Goal: Task Accomplishment & Management: Complete application form

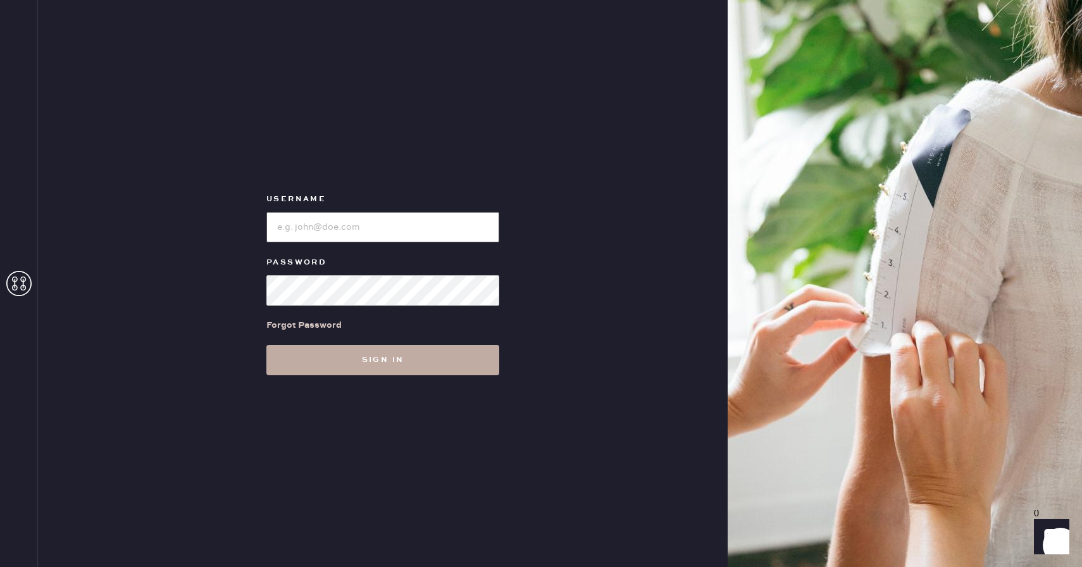
type input "Reformationboston"
click at [399, 354] on button "Sign in" at bounding box center [382, 360] width 233 height 30
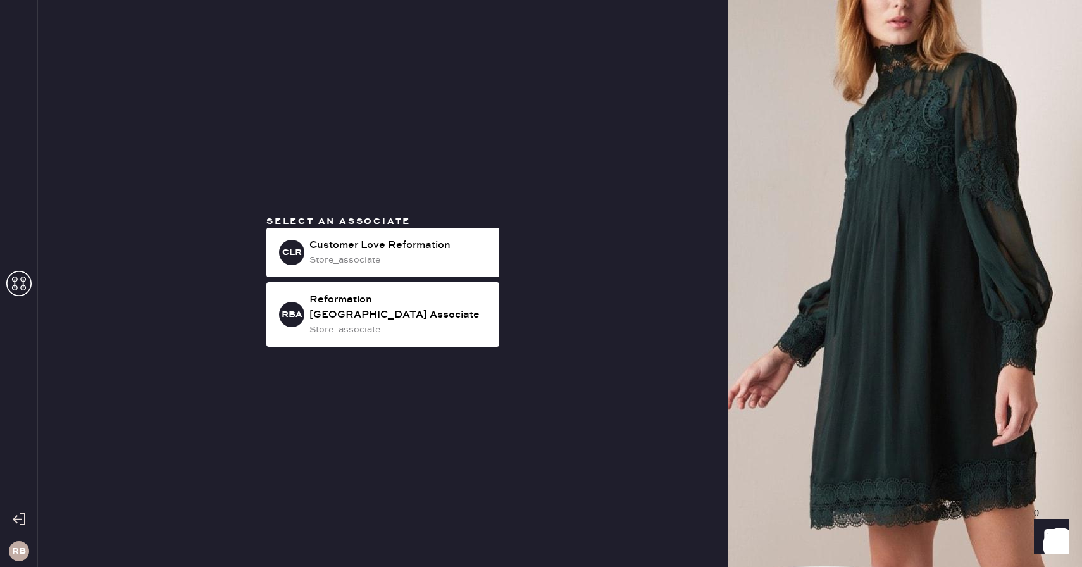
click at [383, 353] on div "Select an associate CLR Customer Love Reformation store_associate RBA Reformati…" at bounding box center [382, 283] width 689 height 567
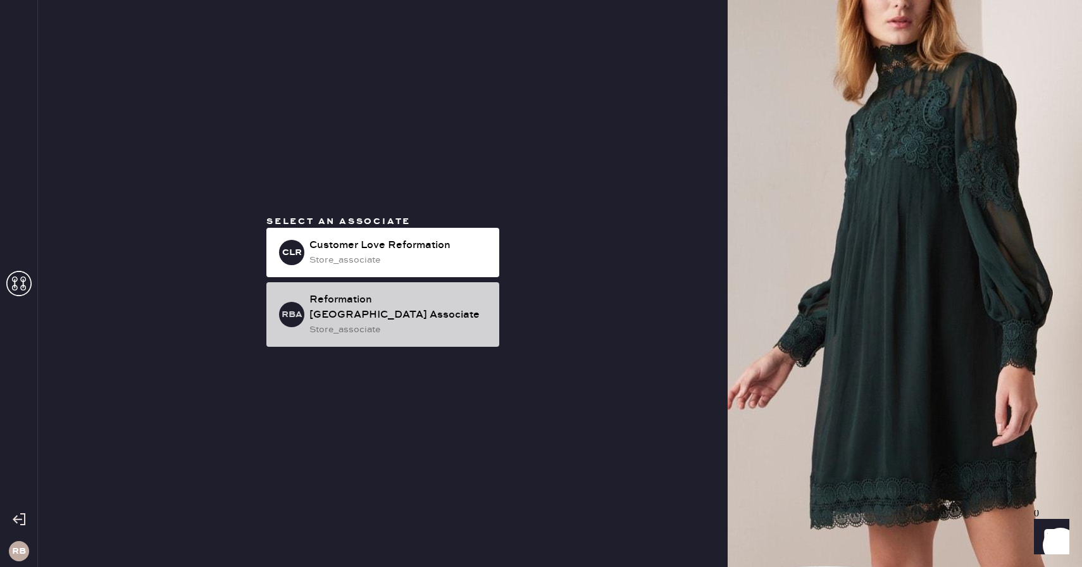
click at [393, 323] on div "store_associate" at bounding box center [399, 330] width 180 height 14
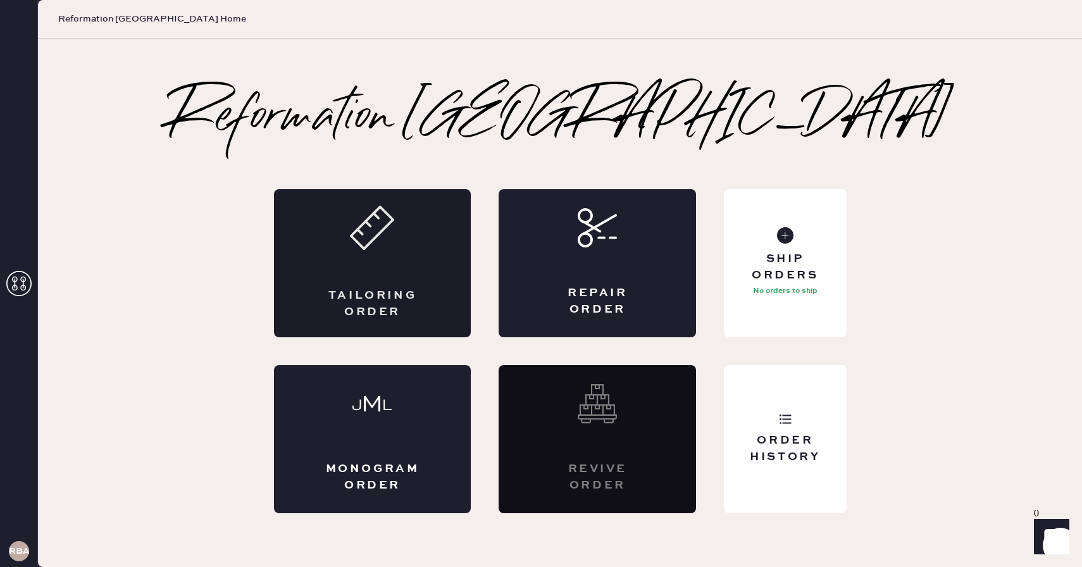
click at [414, 247] on div "Tailoring Order" at bounding box center [372, 263] width 197 height 148
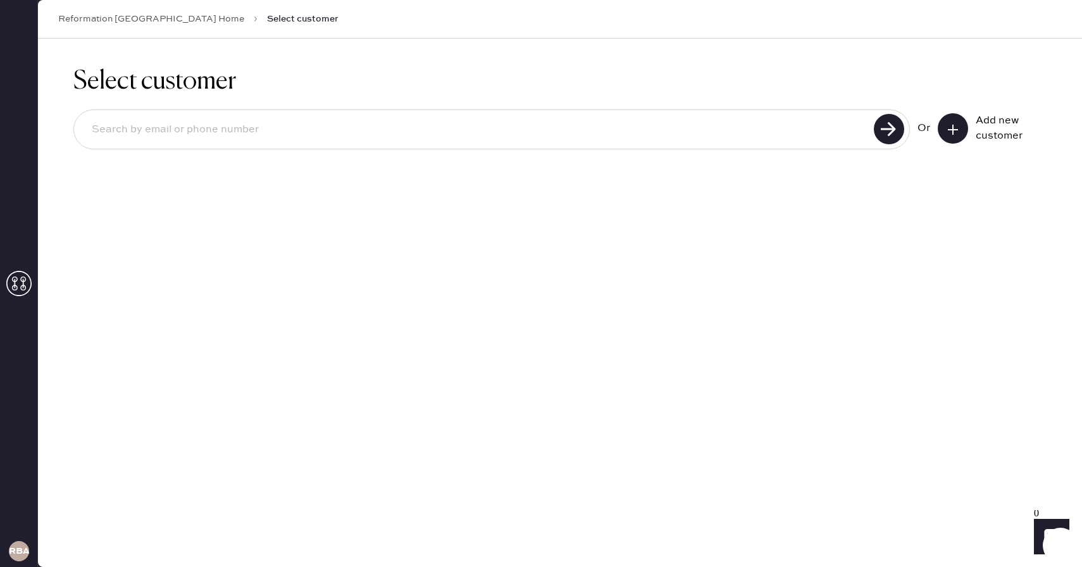
click at [781, 135] on input at bounding box center [476, 129] width 788 height 29
click at [942, 133] on button at bounding box center [952, 128] width 30 height 30
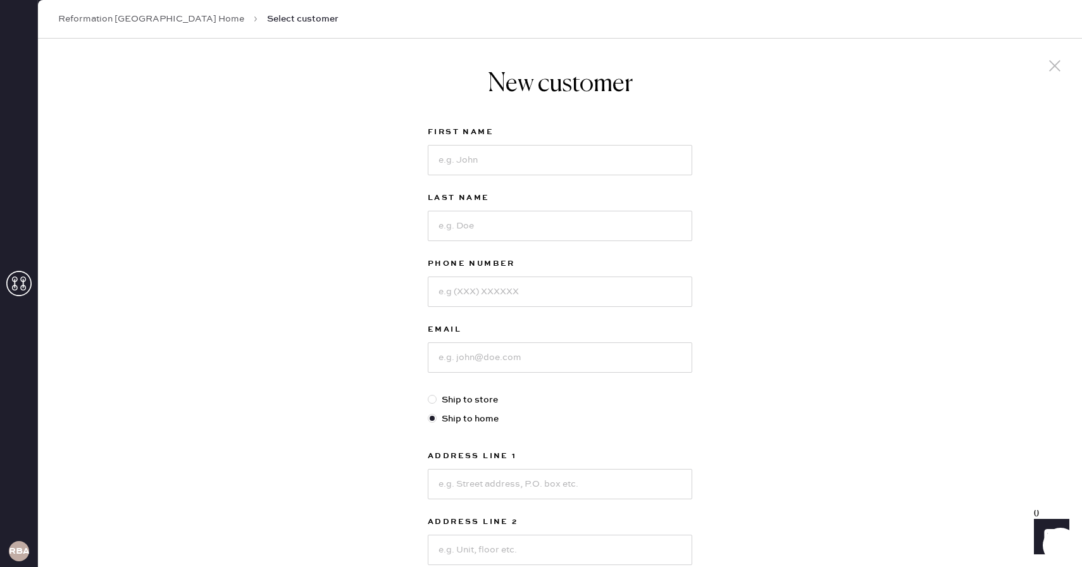
click at [468, 399] on label "Ship to store" at bounding box center [560, 400] width 264 height 14
click at [428, 393] on input "Ship to store" at bounding box center [428, 393] width 1 height 1
radio input "true"
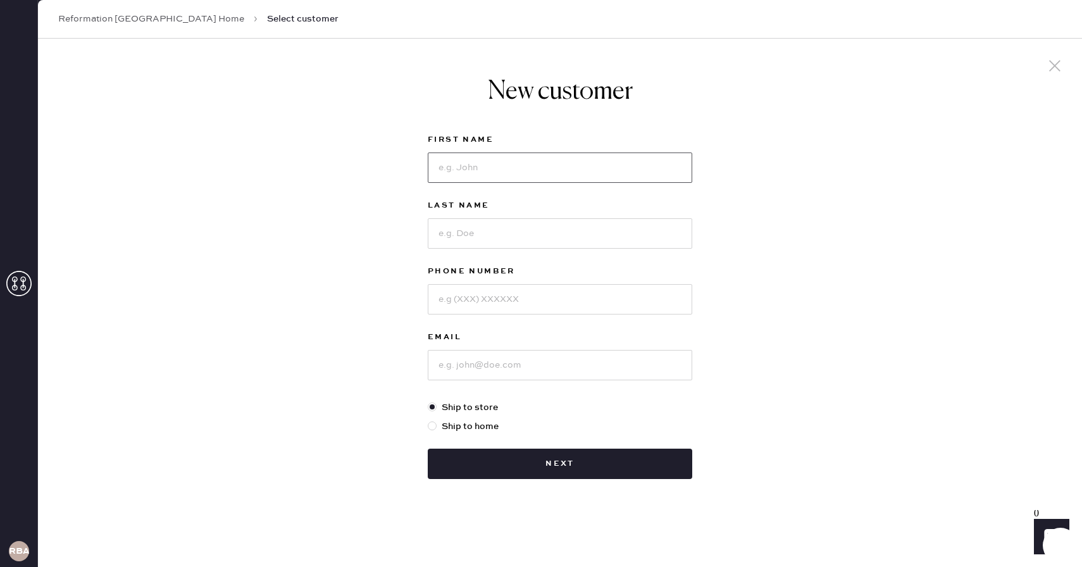
click at [534, 159] on input at bounding box center [560, 167] width 264 height 30
type input "a"
type input "[PERSON_NAME]"
click at [519, 241] on input at bounding box center [560, 233] width 264 height 30
type input "De [PERSON_NAME]"
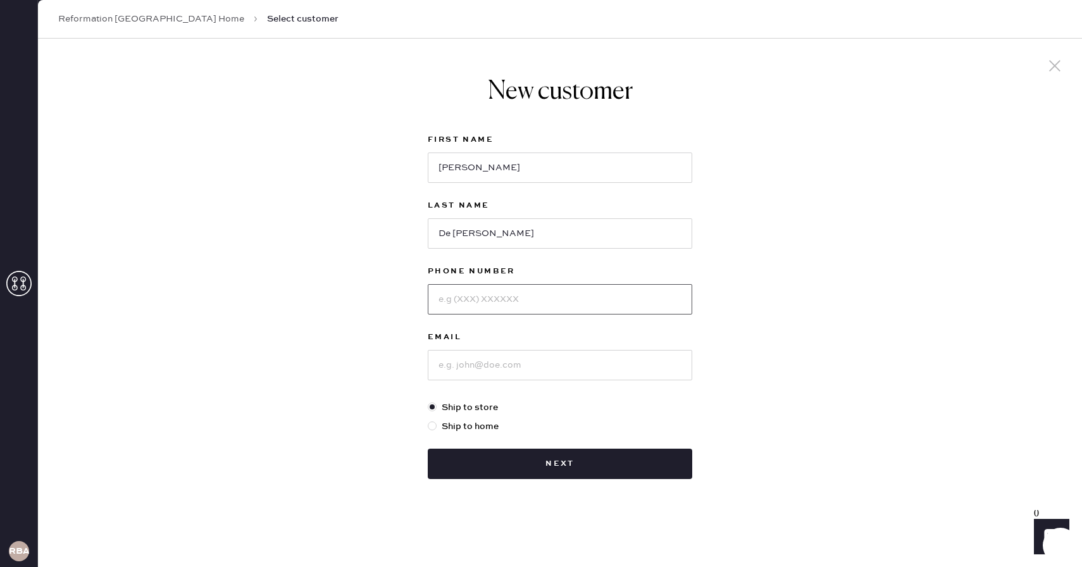
click at [465, 312] on input at bounding box center [560, 299] width 264 height 30
type input "4134060098"
click at [460, 356] on input at bounding box center [560, 365] width 264 height 30
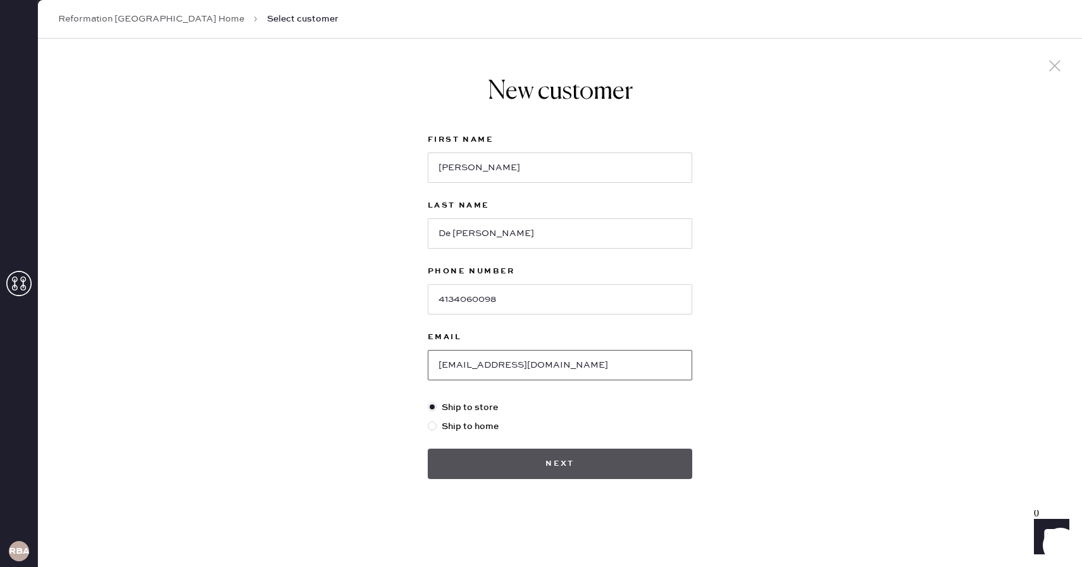
type input "[EMAIL_ADDRESS][DOMAIN_NAME]"
click at [563, 471] on button "Next" at bounding box center [560, 463] width 264 height 30
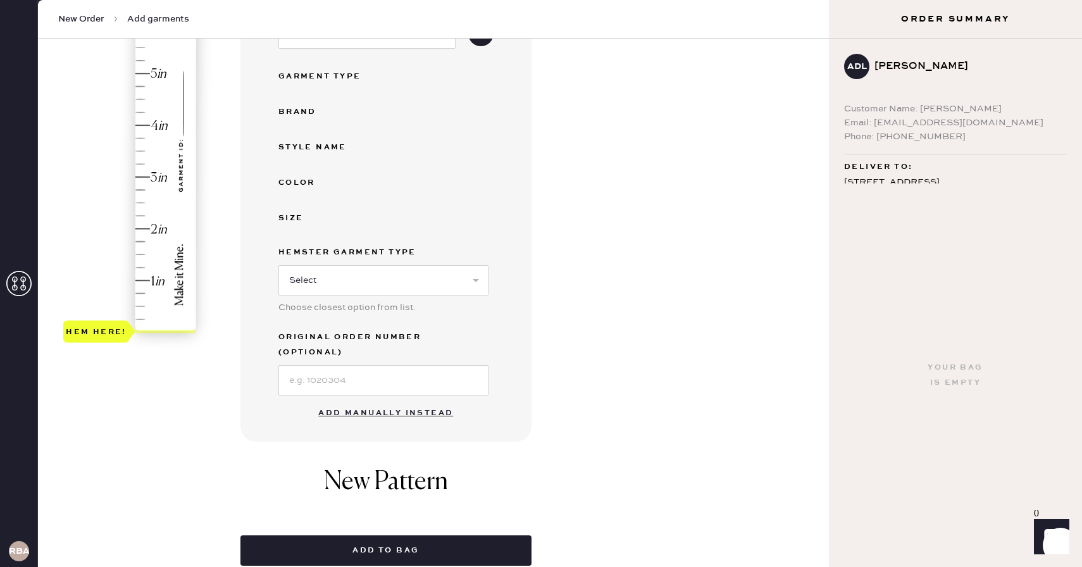
scroll to position [219, 0]
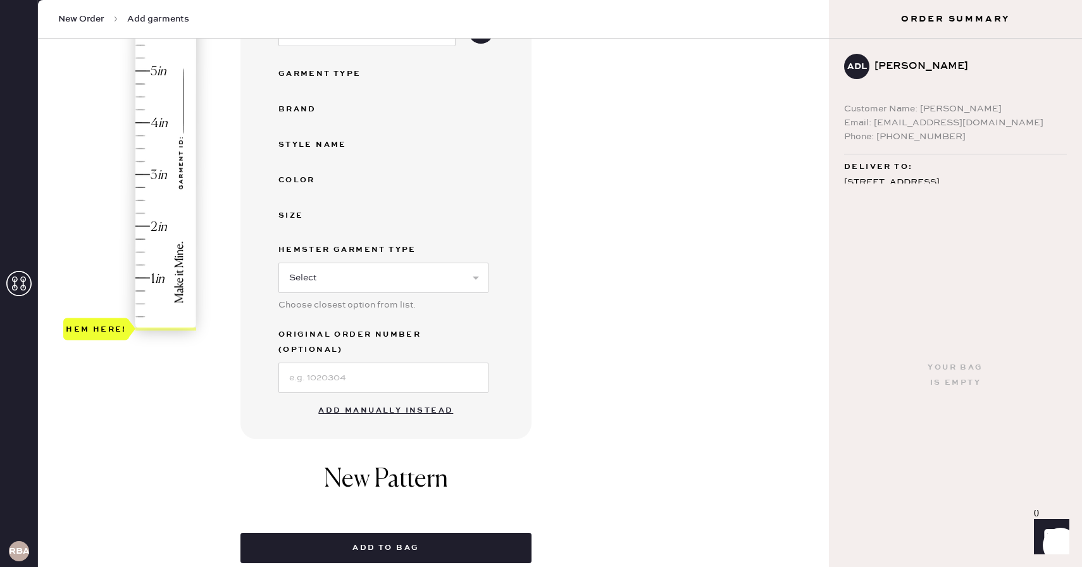
click at [411, 398] on button "Add manually instead" at bounding box center [386, 410] width 150 height 25
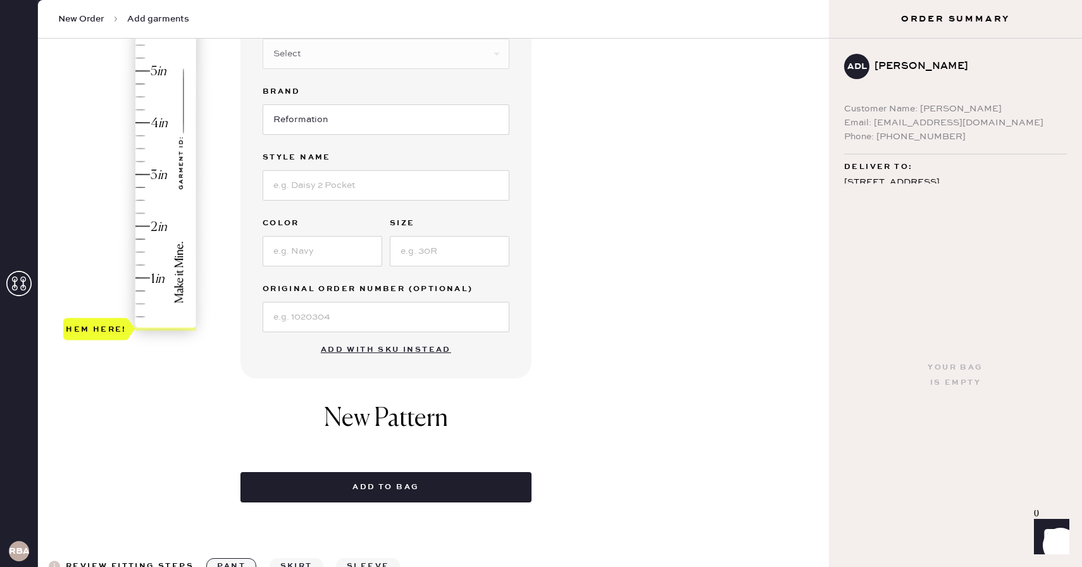
click at [149, 278] on div "Hem here!" at bounding box center [130, 148] width 135 height 373
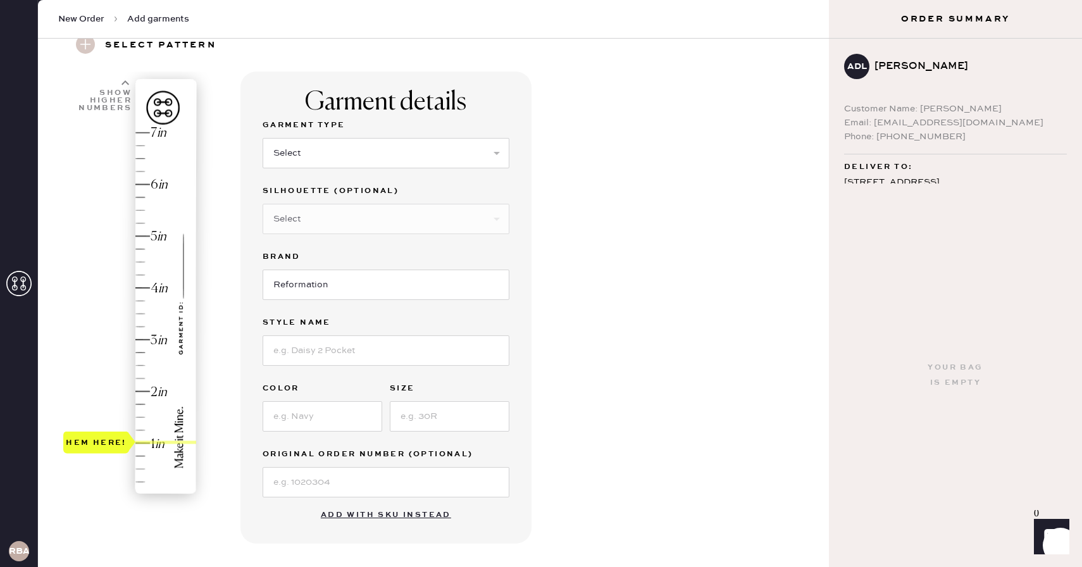
scroll to position [0, 0]
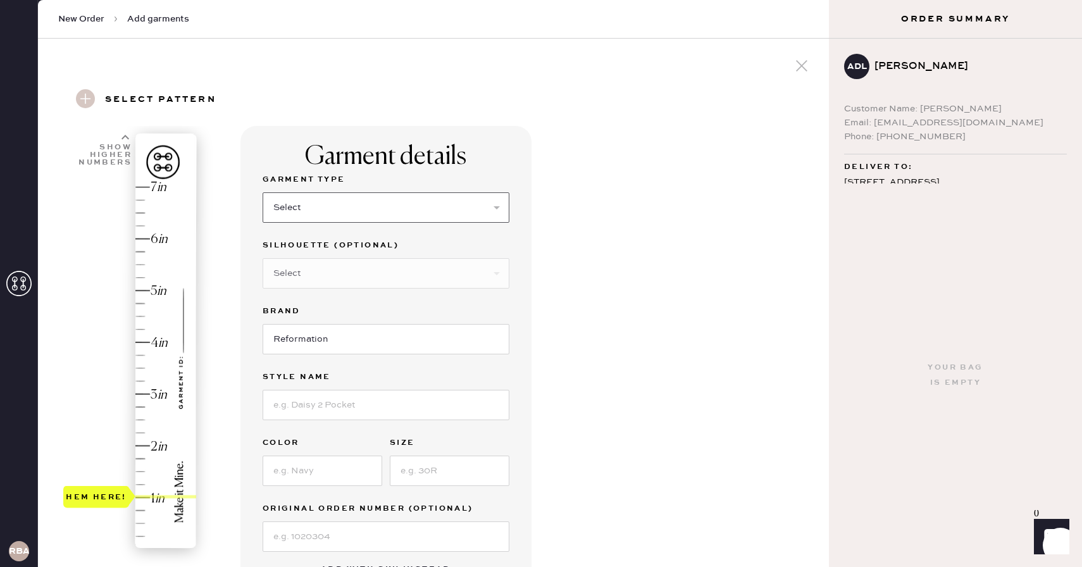
click at [388, 209] on select "Select Basic Skirt Jeans Leggings Pants Shorts Basic Sleeved Dress Basic Sleeve…" at bounding box center [386, 207] width 247 height 30
click at [263, 192] on select "Select Basic Skirt Jeans Leggings Pants Shorts Basic Sleeved Dress Basic Sleeve…" at bounding box center [386, 207] width 247 height 30
click at [368, 218] on select "Select Basic Skirt Jeans Leggings Pants Shorts Basic Sleeved Dress Basic Sleeve…" at bounding box center [386, 207] width 247 height 30
select select "2"
click at [263, 192] on select "Select Basic Skirt Jeans Leggings Pants Shorts Basic Sleeved Dress Basic Sleeve…" at bounding box center [386, 207] width 247 height 30
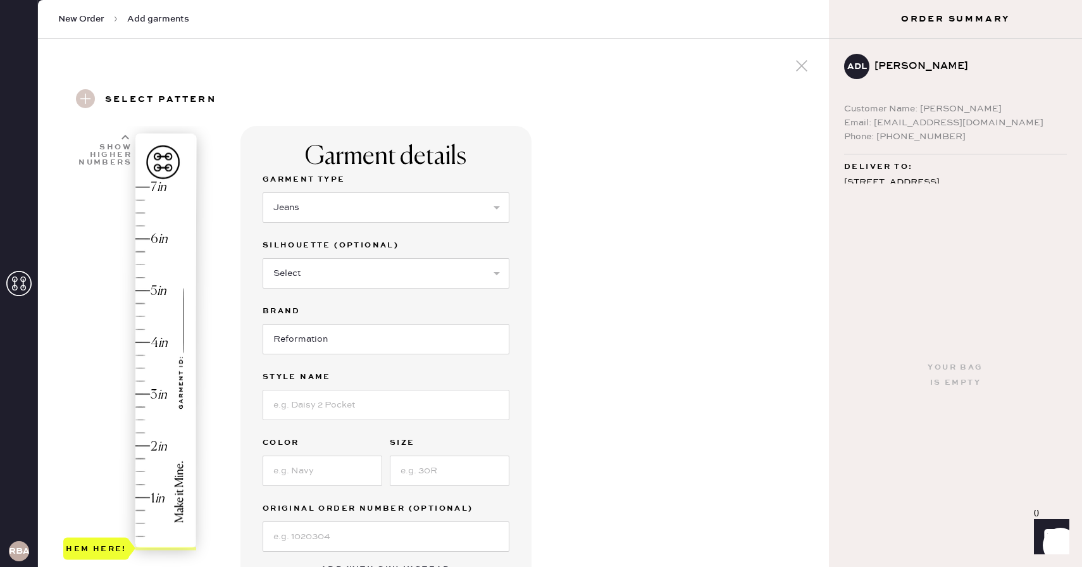
click at [147, 497] on div "Hem here!" at bounding box center [130, 368] width 135 height 373
click at [145, 502] on div "Hem here!" at bounding box center [130, 368] width 135 height 373
type input "1"
click at [150, 496] on div "Hem here!" at bounding box center [130, 368] width 135 height 373
click at [383, 406] on input at bounding box center [386, 405] width 247 height 30
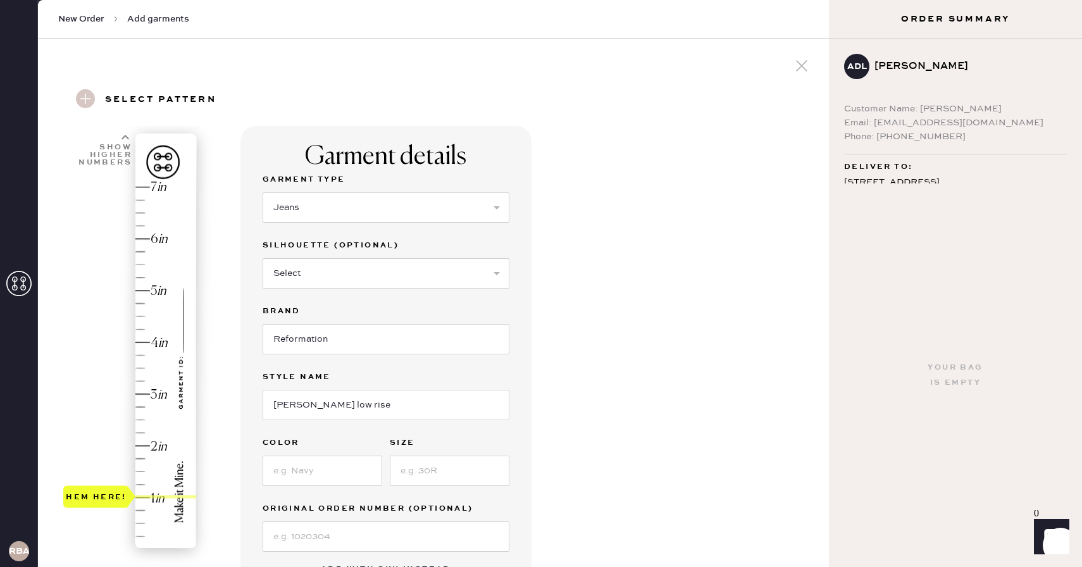
click at [615, 304] on div "Garment details Garment Type Select Basic Skirt Jeans Leggings Pants Shorts Bas…" at bounding box center [529, 485] width 578 height 719
click at [428, 404] on input "[PERSON_NAME] low rise" at bounding box center [386, 405] width 247 height 30
type input "[PERSON_NAME] low rise slouchy wide leg jeans"
click at [649, 371] on div "Garment details Garment Type Select Basic Skirt Jeans Leggings Pants Shorts Bas…" at bounding box center [529, 485] width 578 height 719
click at [313, 468] on input at bounding box center [323, 470] width 120 height 30
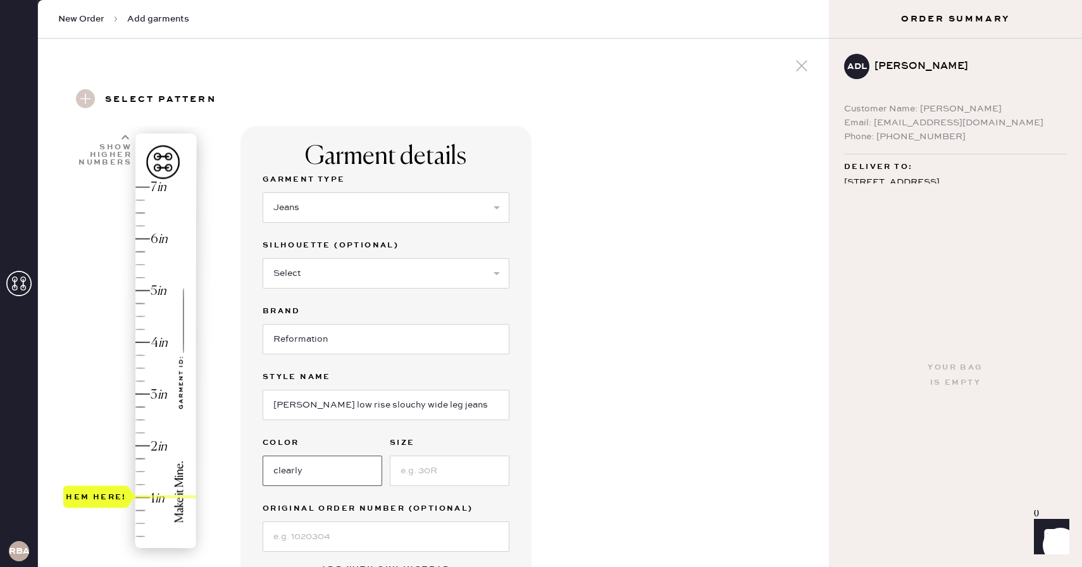
type input "clearly"
click at [422, 468] on input at bounding box center [450, 470] width 120 height 30
type input "27"
click at [700, 393] on div "Garment details Garment Type Select Basic Skirt Jeans Leggings Pants Shorts Bas…" at bounding box center [529, 485] width 578 height 719
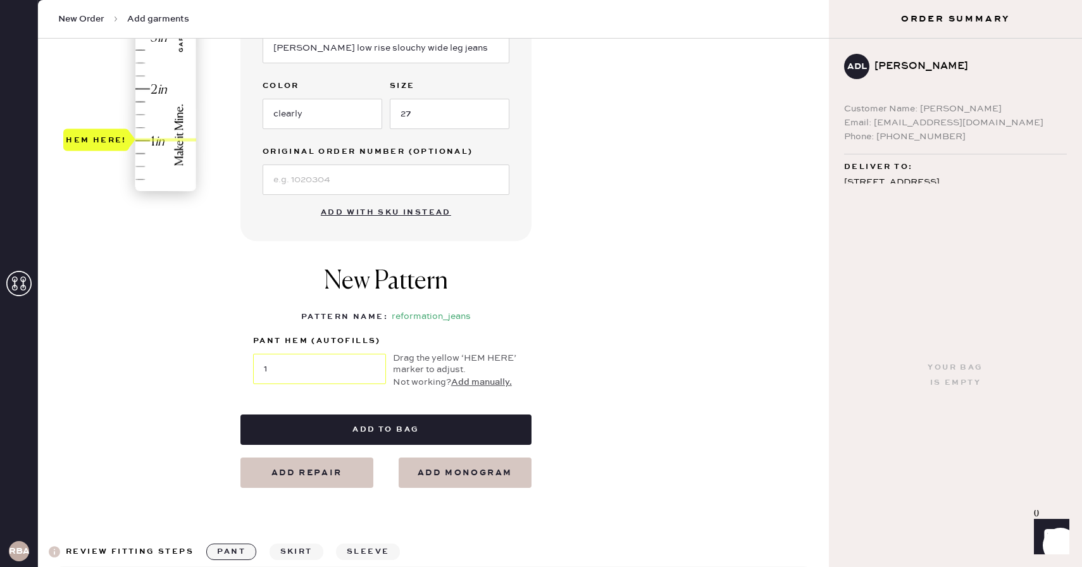
scroll to position [361, 0]
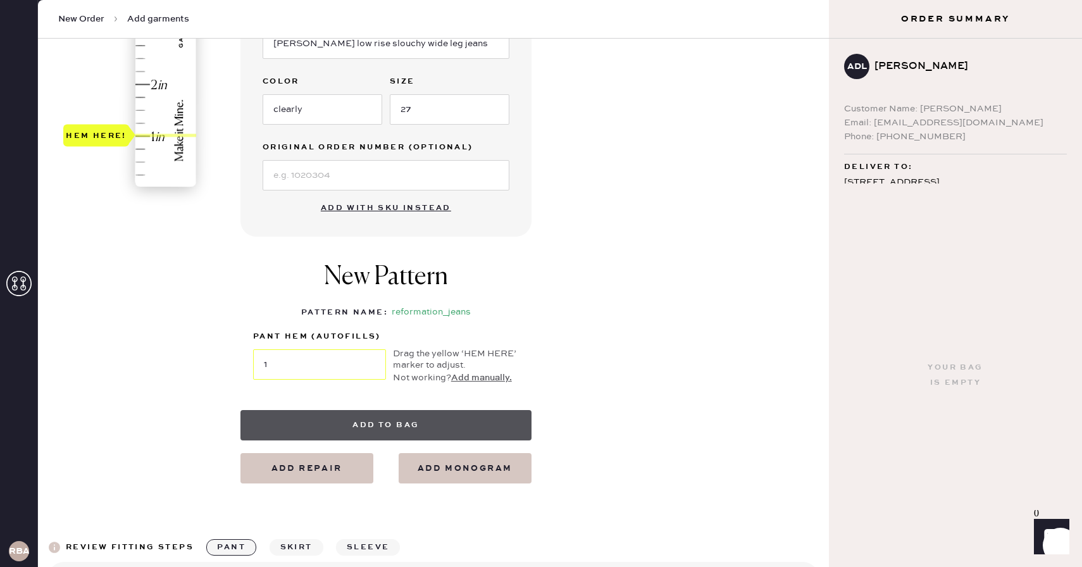
click at [346, 433] on button "Add to bag" at bounding box center [385, 425] width 291 height 30
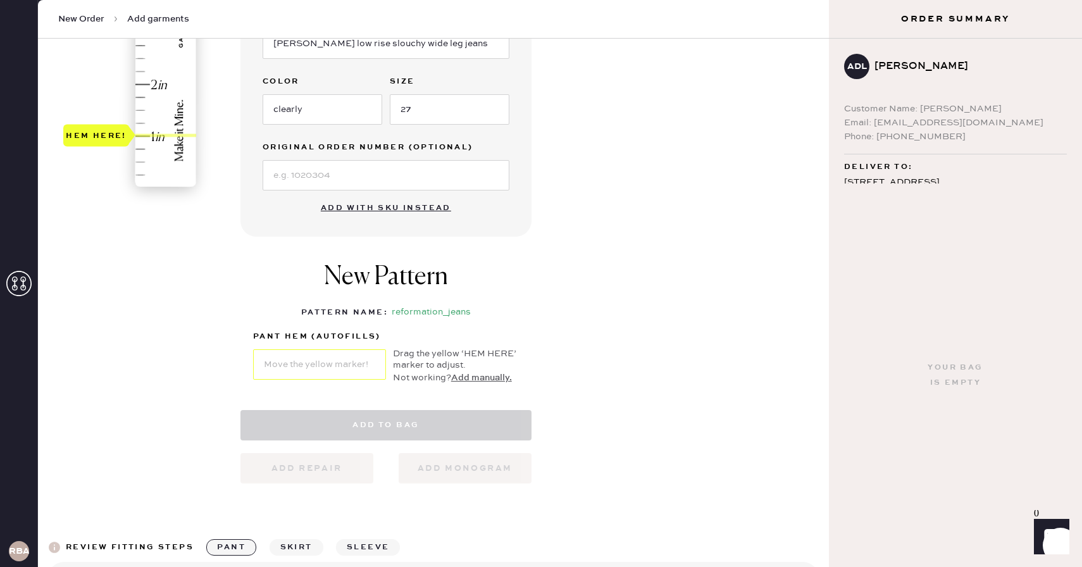
select select "2"
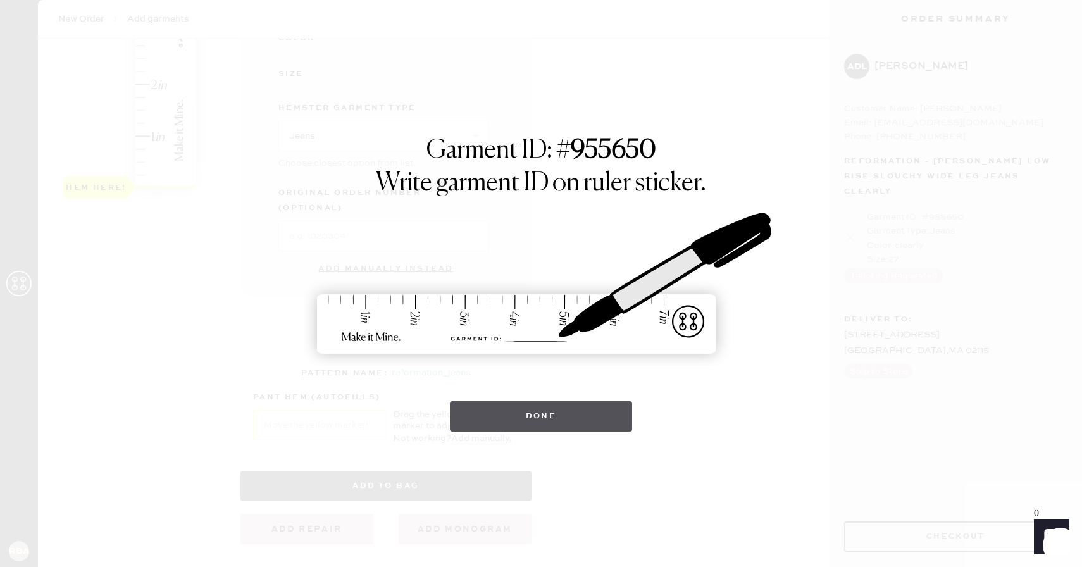
click at [560, 424] on button "Done" at bounding box center [541, 416] width 183 height 30
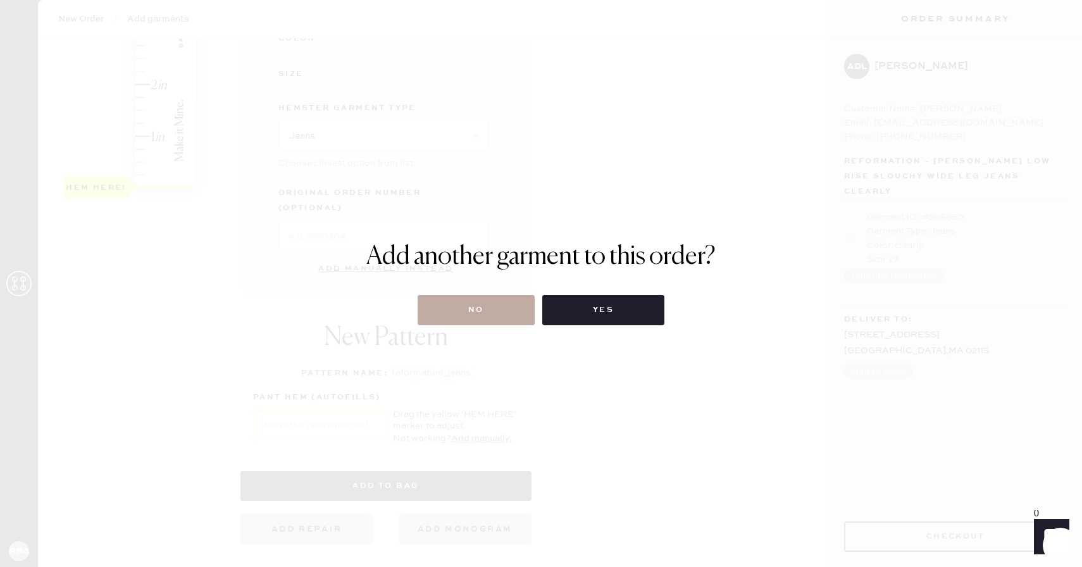
click at [519, 316] on button "No" at bounding box center [475, 310] width 117 height 30
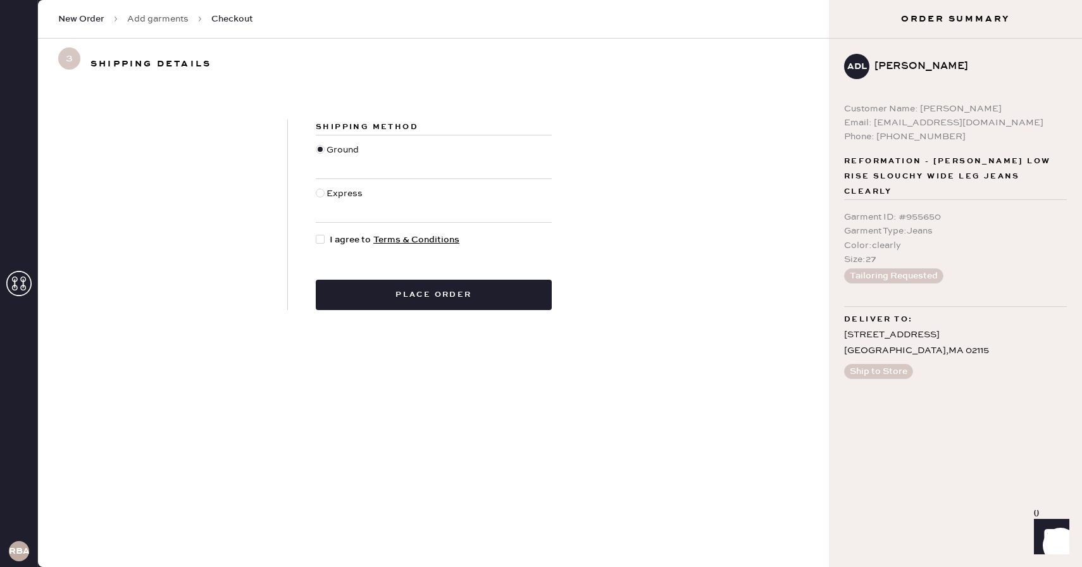
click at [324, 239] on div at bounding box center [323, 240] width 14 height 14
click at [316, 233] on input "I agree to Terms & Conditions" at bounding box center [316, 233] width 1 height 1
checkbox input "true"
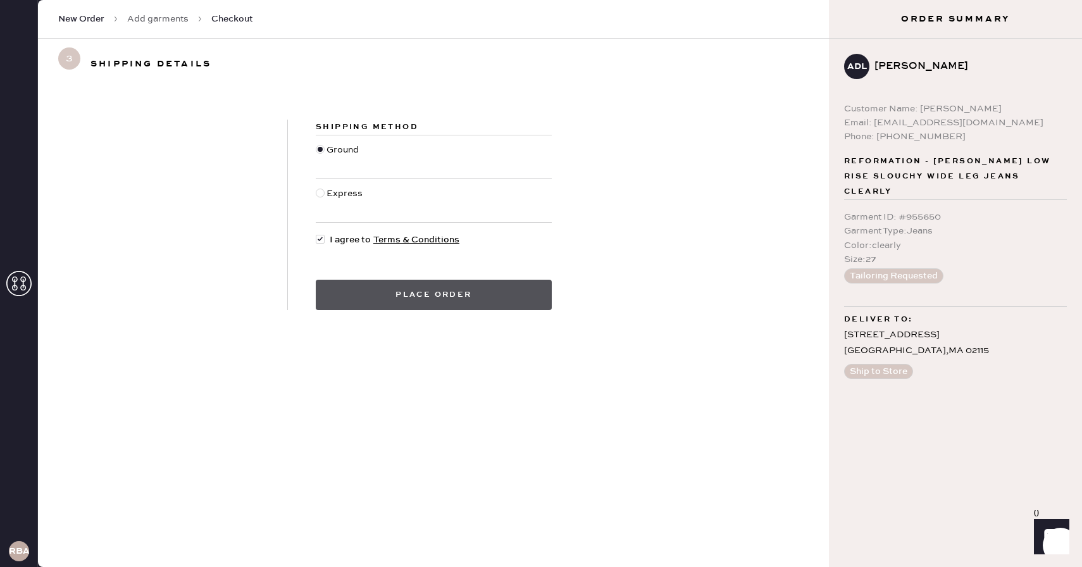
click at [390, 290] on button "Place order" at bounding box center [434, 295] width 236 height 30
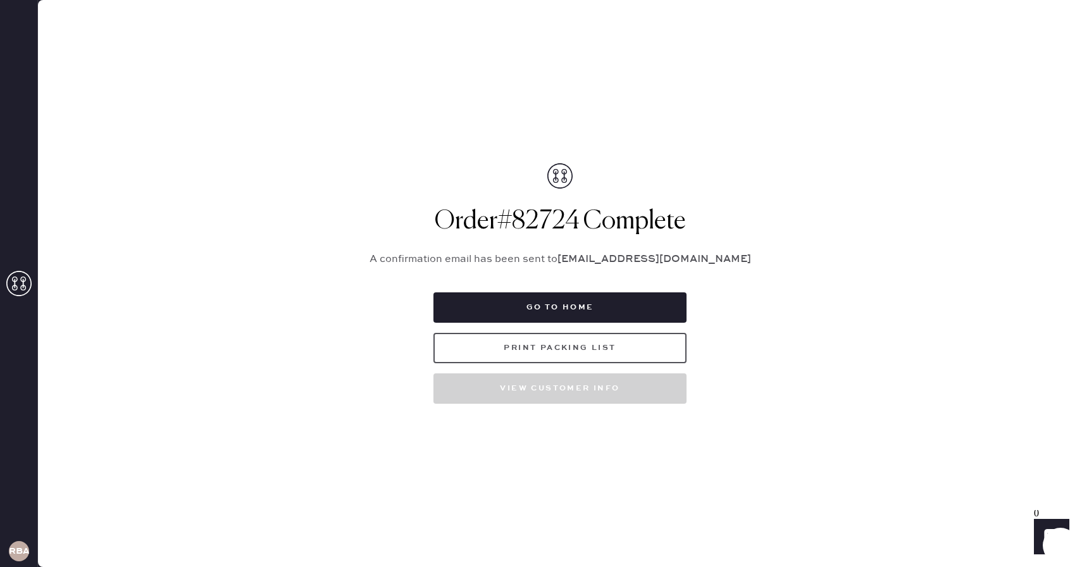
click at [585, 350] on button "Print Packing List" at bounding box center [559, 348] width 253 height 30
